Goal: Information Seeking & Learning: Learn about a topic

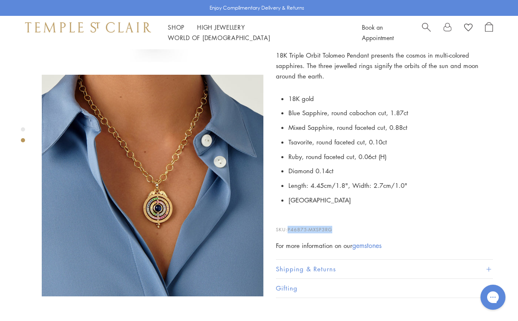
click at [96, 32] on img at bounding box center [88, 27] width 126 height 10
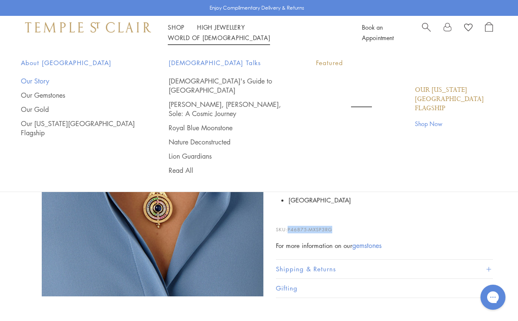
click at [35, 81] on link "Our Story" at bounding box center [78, 80] width 114 height 9
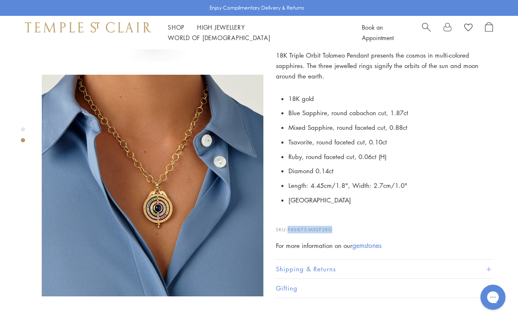
click at [175, 162] on img at bounding box center [153, 186] width 222 height 222
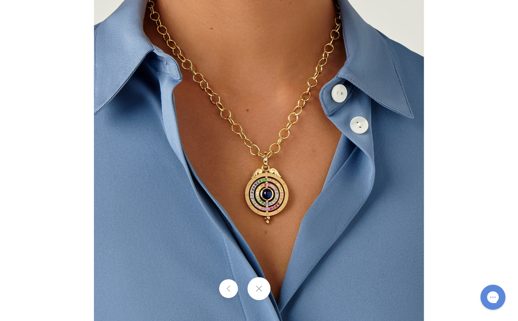
click at [227, 162] on img at bounding box center [259, 160] width 330 height 330
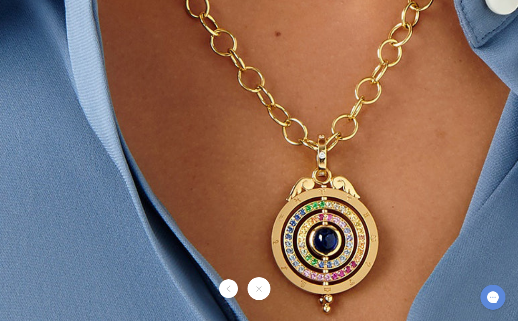
click at [258, 291] on button at bounding box center [259, 288] width 23 height 23
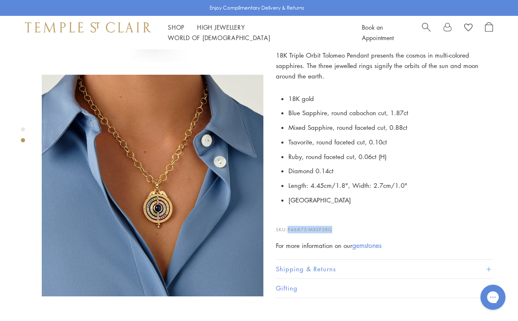
click at [61, 32] on img at bounding box center [88, 27] width 126 height 10
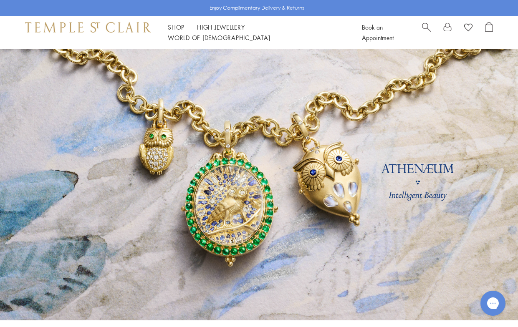
click at [426, 31] on span "Search" at bounding box center [426, 26] width 9 height 9
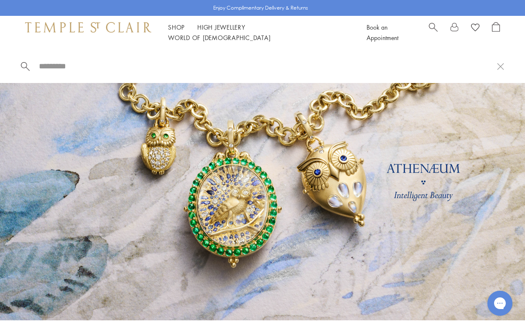
click at [63, 72] on div at bounding box center [262, 66] width 525 height 34
click at [64, 65] on input "search" at bounding box center [267, 66] width 459 height 10
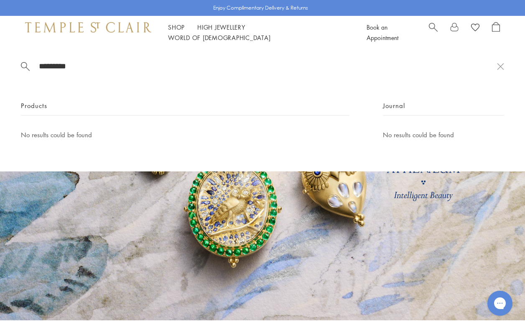
click at [85, 65] on input "*********" at bounding box center [267, 66] width 459 height 10
type input "*********"
click at [152, 77] on div "********* Products No results could be found Journal No results could be found" at bounding box center [262, 110] width 525 height 122
click at [187, 256] on link at bounding box center [262, 185] width 525 height 272
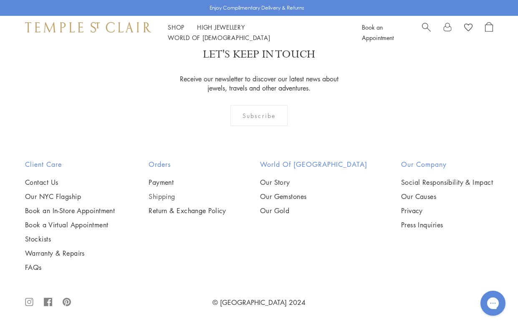
scroll to position [1451, 0]
click at [38, 265] on link "FAQs" at bounding box center [70, 267] width 90 height 9
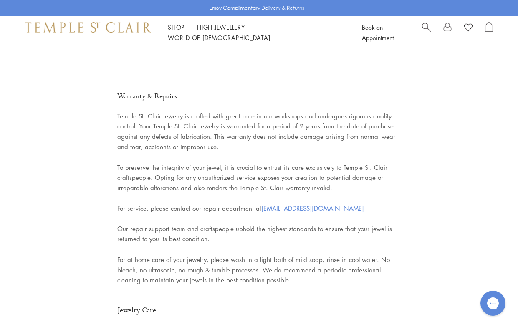
scroll to position [1504, 0]
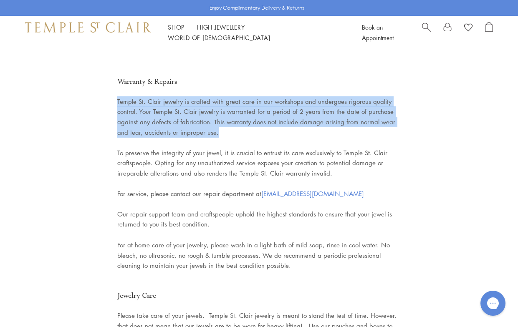
drag, startPoint x: 208, startPoint y: 106, endPoint x: 107, endPoint y: 74, distance: 106.5
copy span "Temple St. Clair jewelry is crafted with great care in our workshops and underg…"
